Goal: Transaction & Acquisition: Purchase product/service

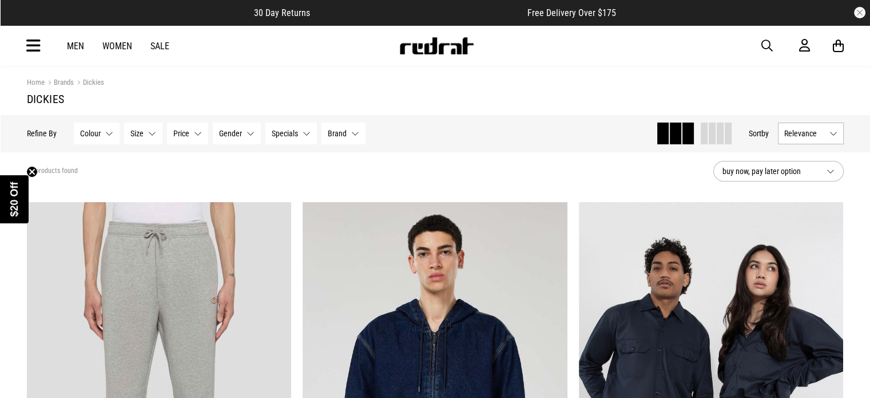
click at [67, 46] on link "Men" at bounding box center [75, 46] width 17 height 11
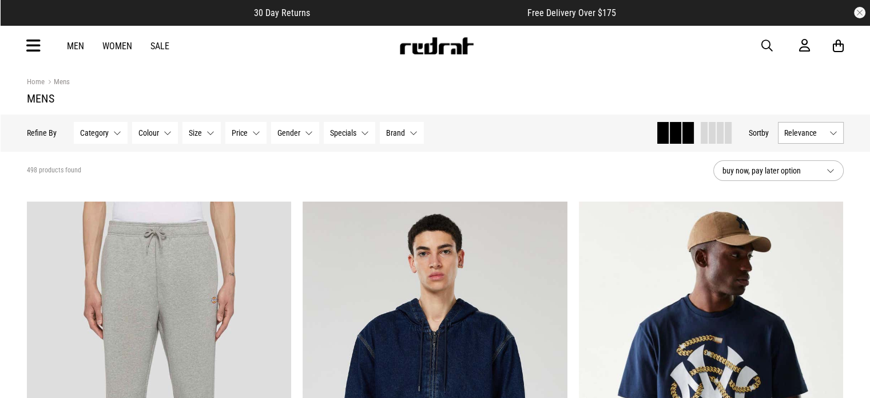
click at [90, 134] on span "Category" at bounding box center [94, 132] width 29 height 9
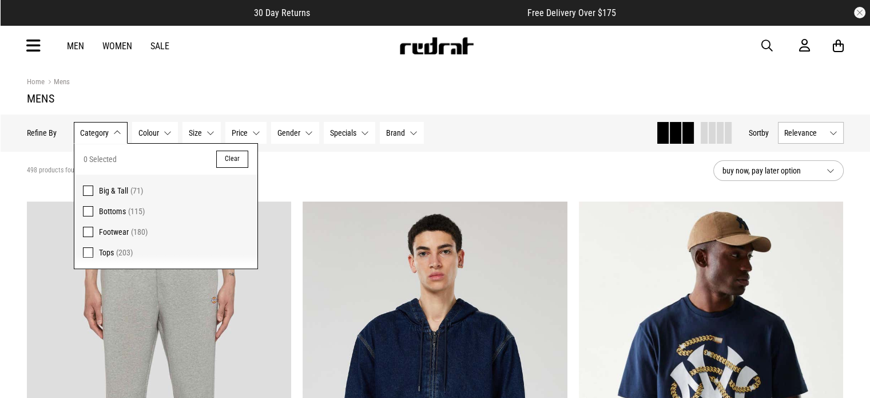
click at [86, 252] on span at bounding box center [88, 252] width 10 height 10
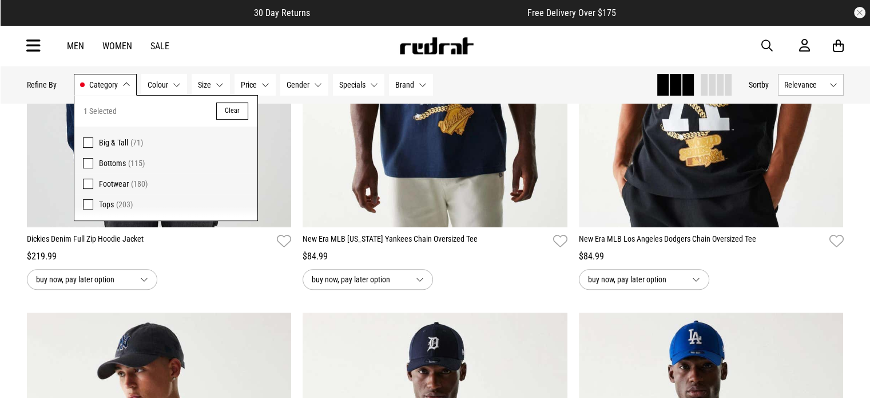
scroll to position [60, 0]
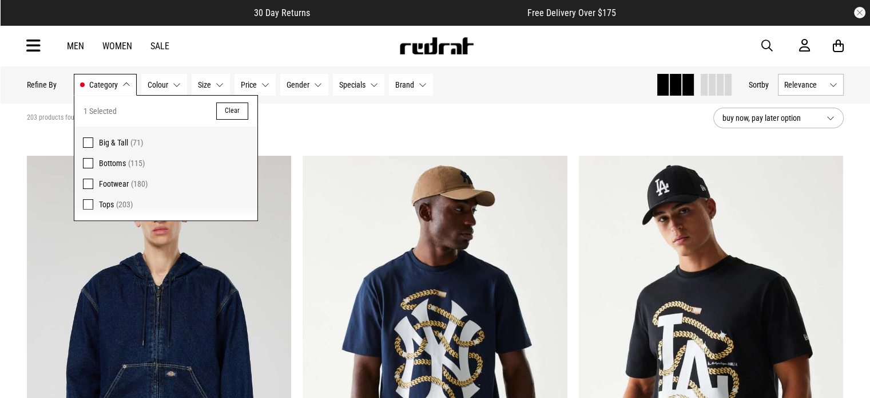
click at [397, 90] on button "Brand None selected" at bounding box center [411, 85] width 44 height 22
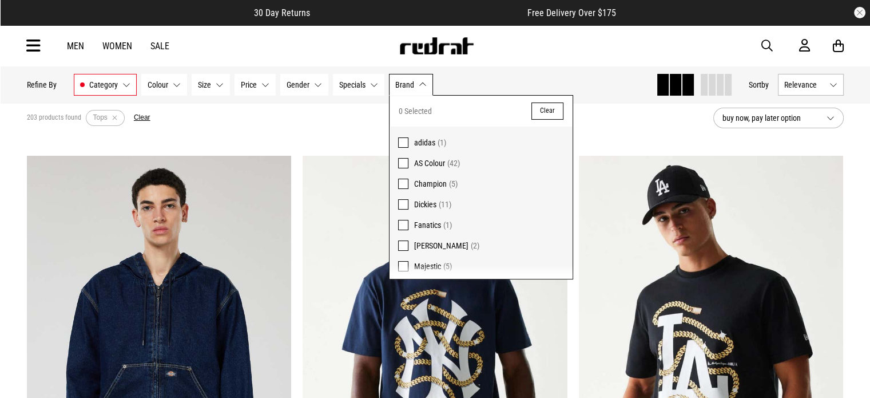
click at [403, 204] on span at bounding box center [403, 204] width 10 height 10
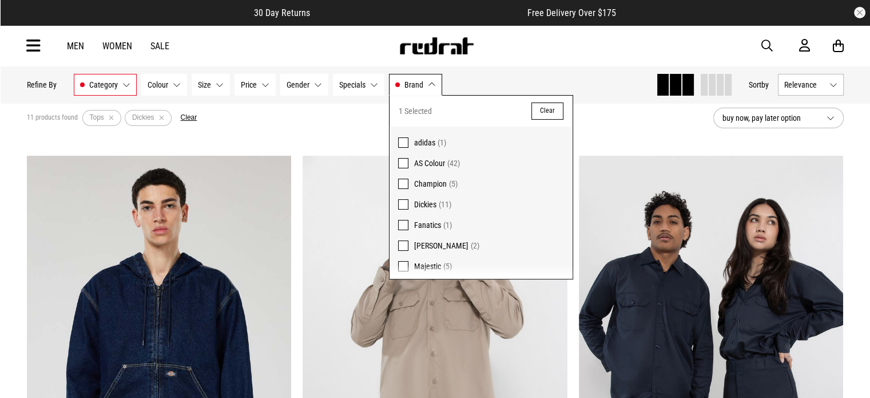
click at [532, 50] on div "Men Women Sale Sign in New Back Footwear Back Mens Back Womens Back Youth & Kid…" at bounding box center [435, 45] width 835 height 41
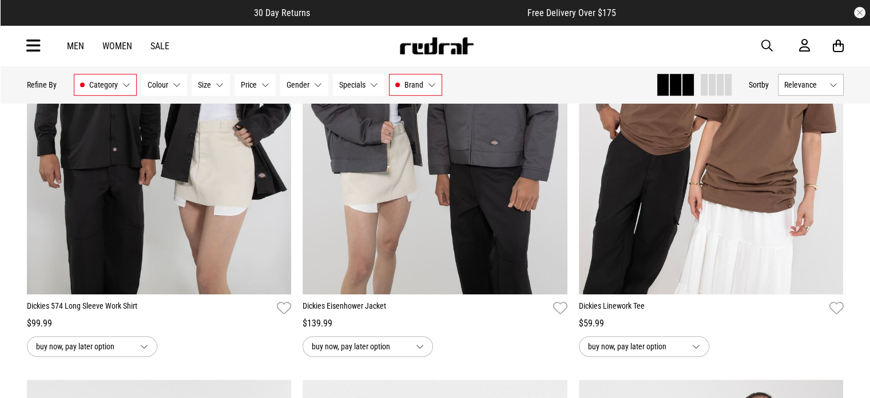
scroll to position [759, 0]
